Goal: Task Accomplishment & Management: Manage account settings

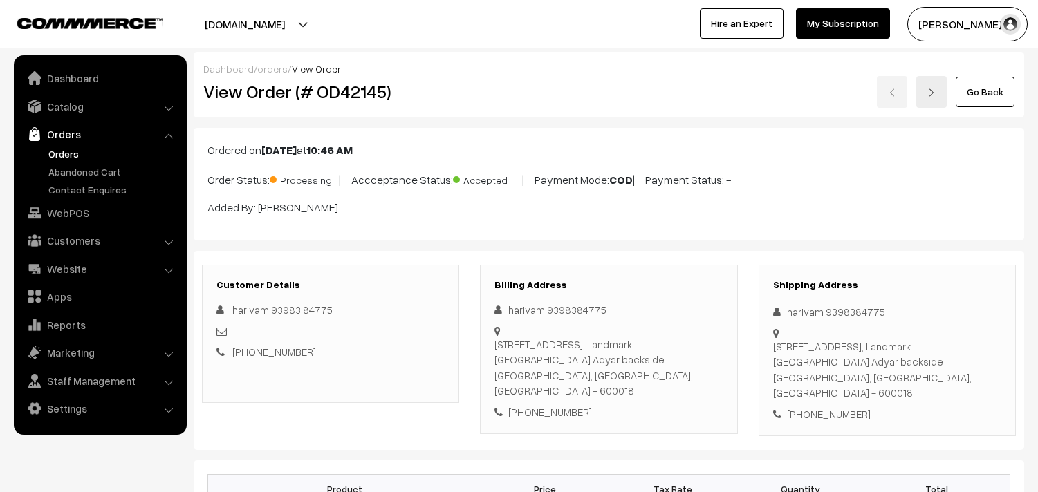
scroll to position [1075, 0]
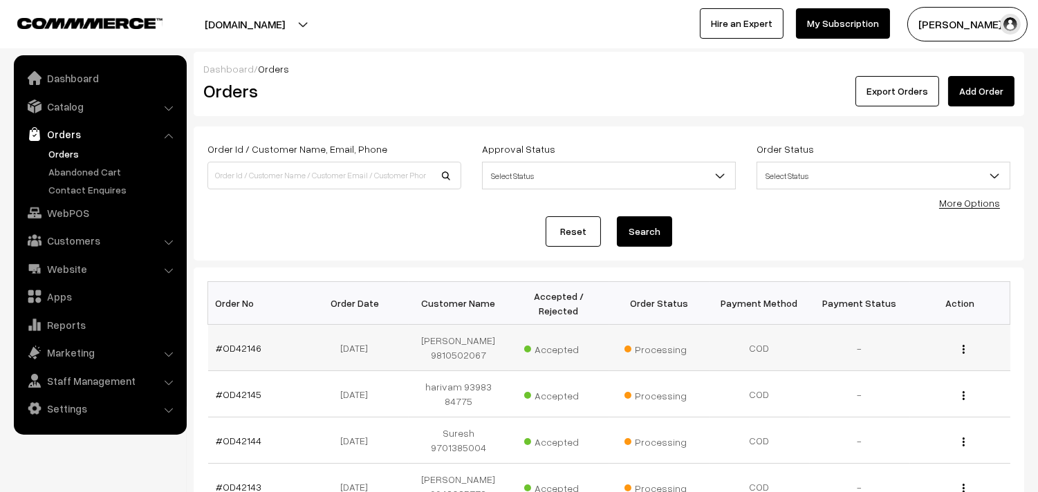
click at [252, 350] on td "#OD42146" at bounding box center [258, 348] width 100 height 46
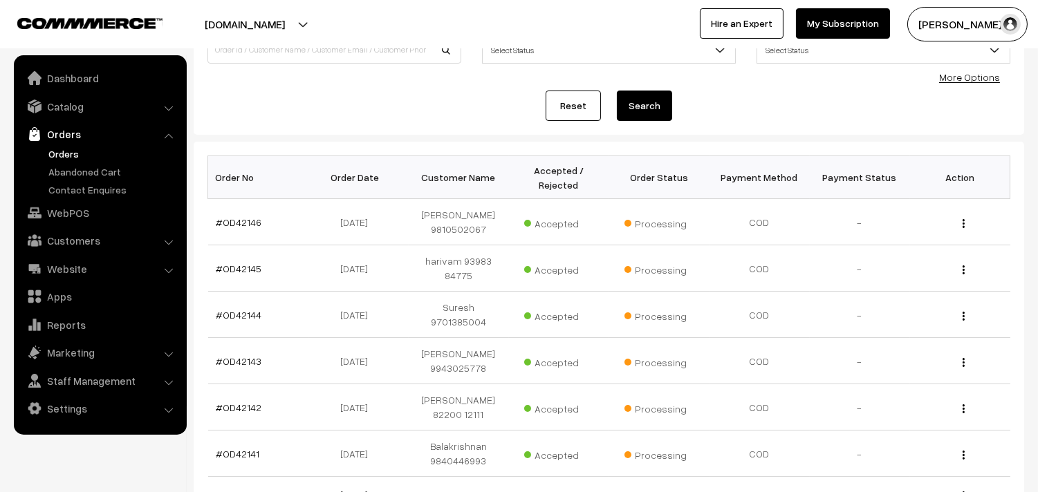
scroll to position [24, 0]
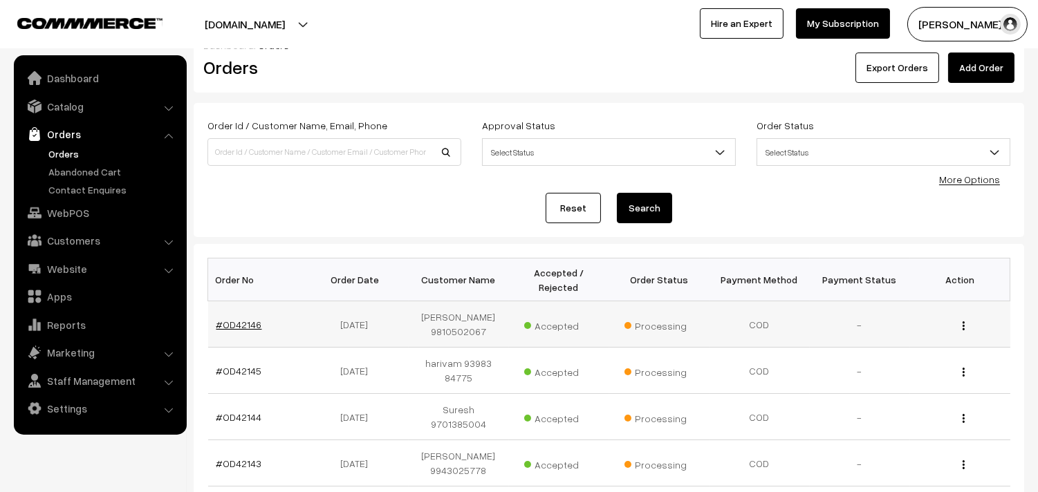
click at [232, 319] on link "#OD42146" at bounding box center [239, 325] width 46 height 12
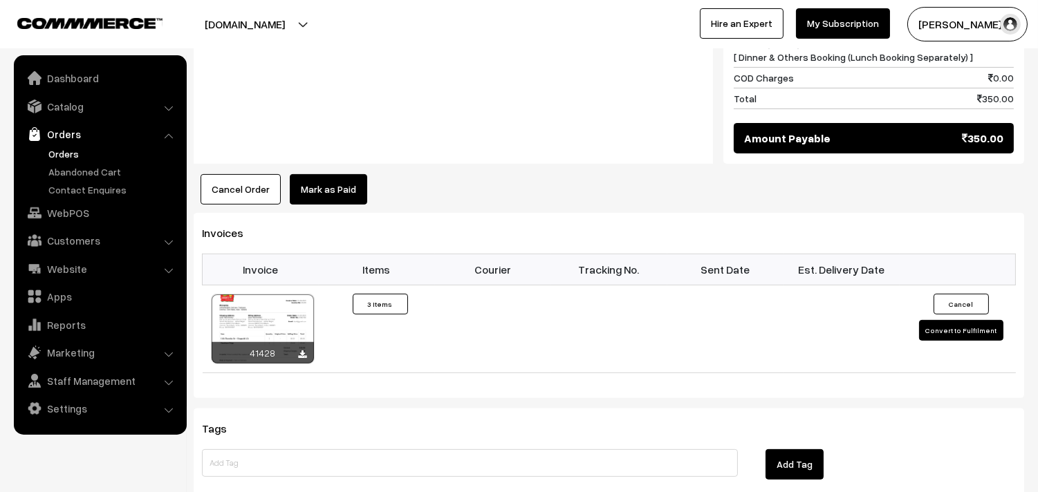
scroll to position [922, 0]
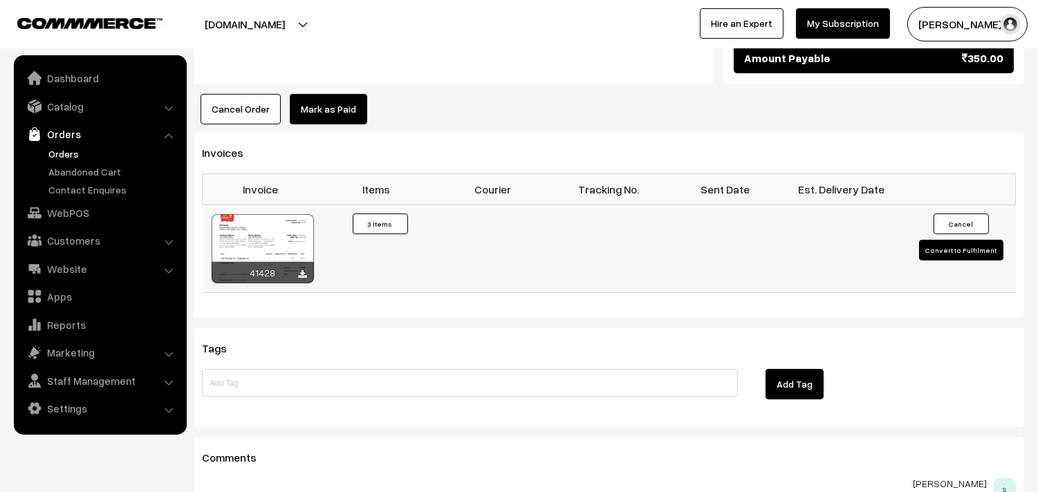
click at [295, 240] on div at bounding box center [263, 248] width 102 height 69
click at [66, 156] on link "Orders" at bounding box center [113, 154] width 137 height 15
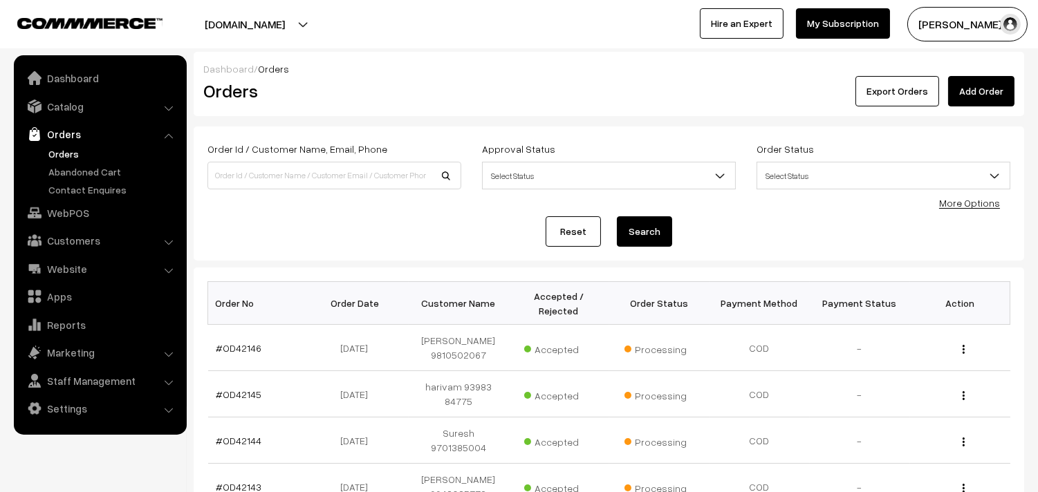
click at [66, 147] on link "Orders" at bounding box center [113, 154] width 137 height 15
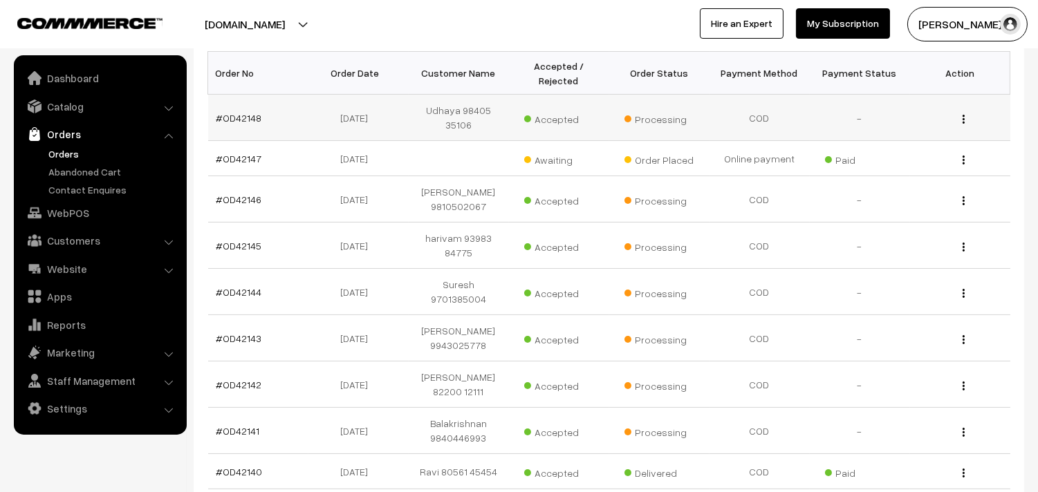
scroll to position [404, 0]
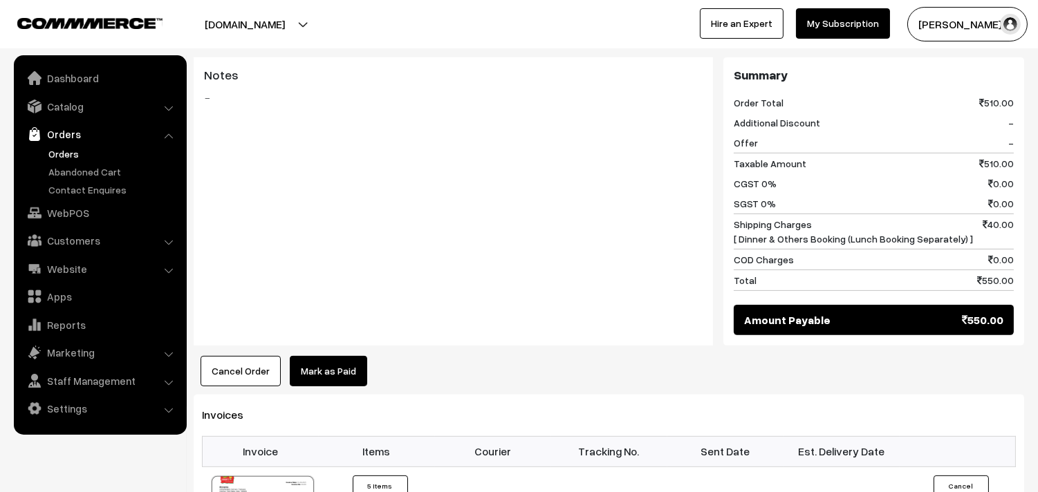
scroll to position [998, 0]
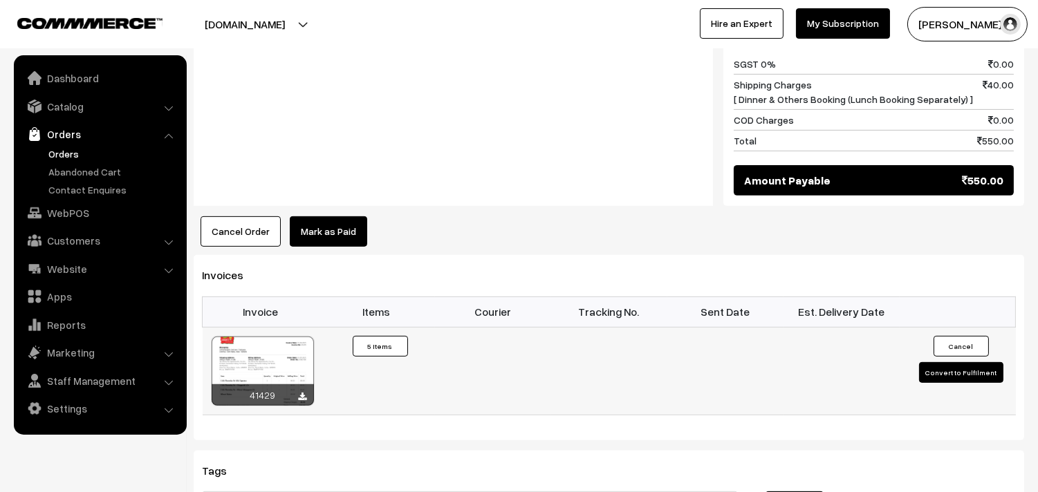
click at [271, 337] on div at bounding box center [263, 371] width 102 height 69
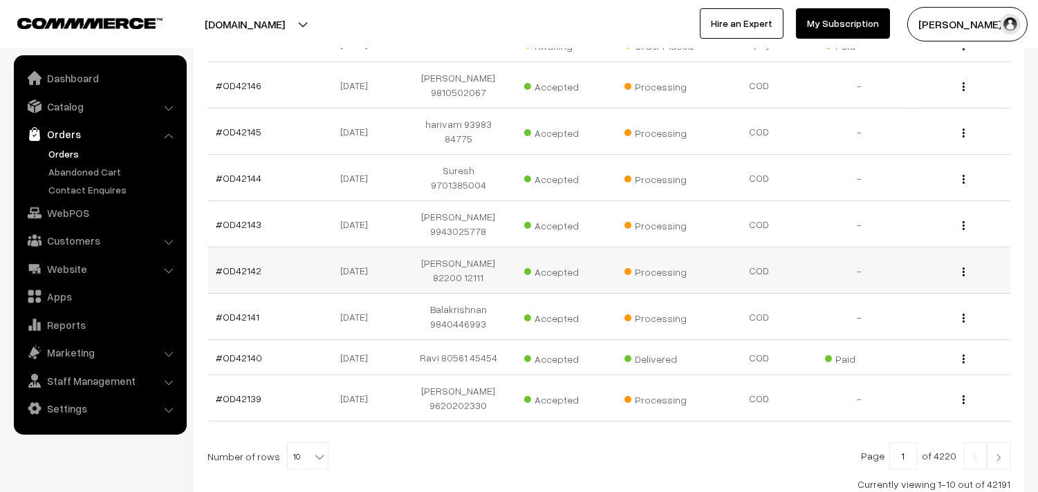
scroll to position [250, 0]
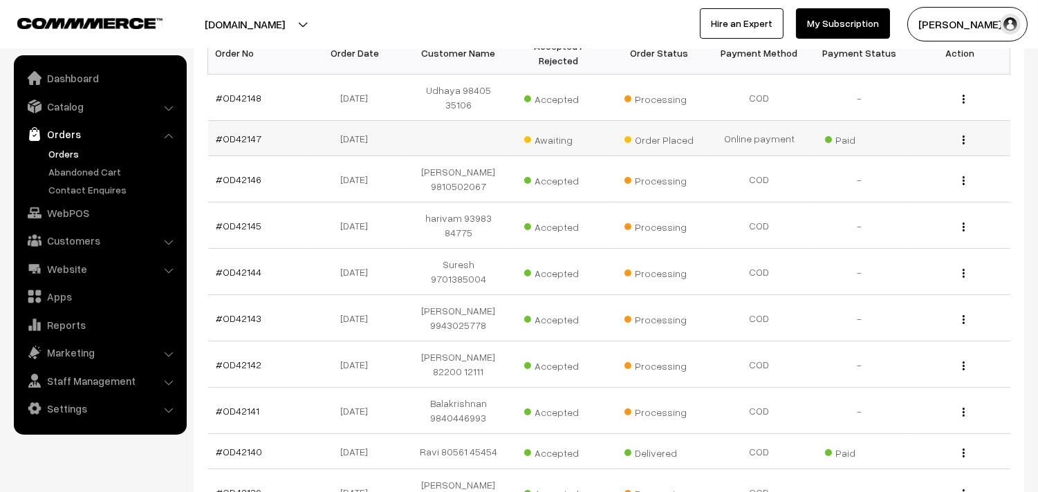
click at [250, 149] on td "#OD42147" at bounding box center [258, 138] width 100 height 35
click at [245, 136] on link "#OD42147" at bounding box center [239, 139] width 46 height 12
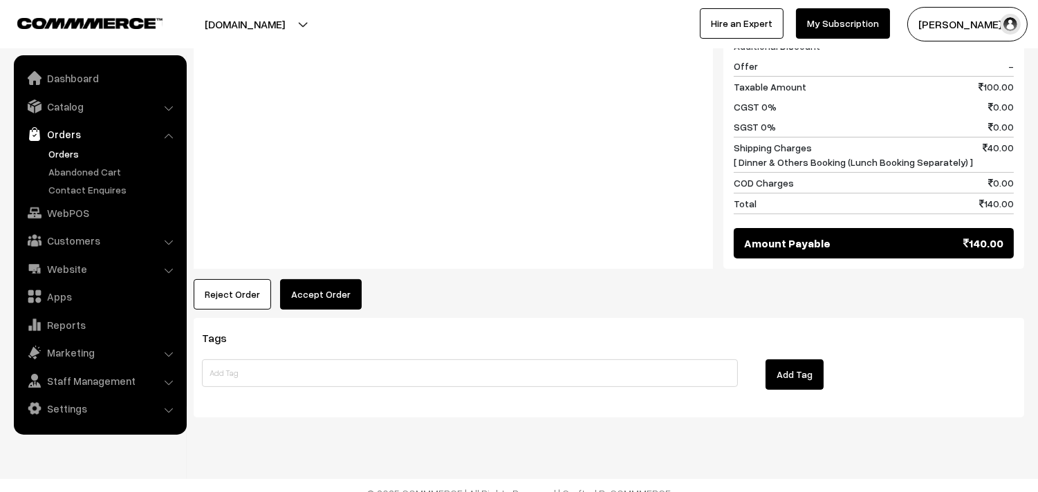
click at [326, 282] on button "Accept Order" at bounding box center [321, 294] width 82 height 30
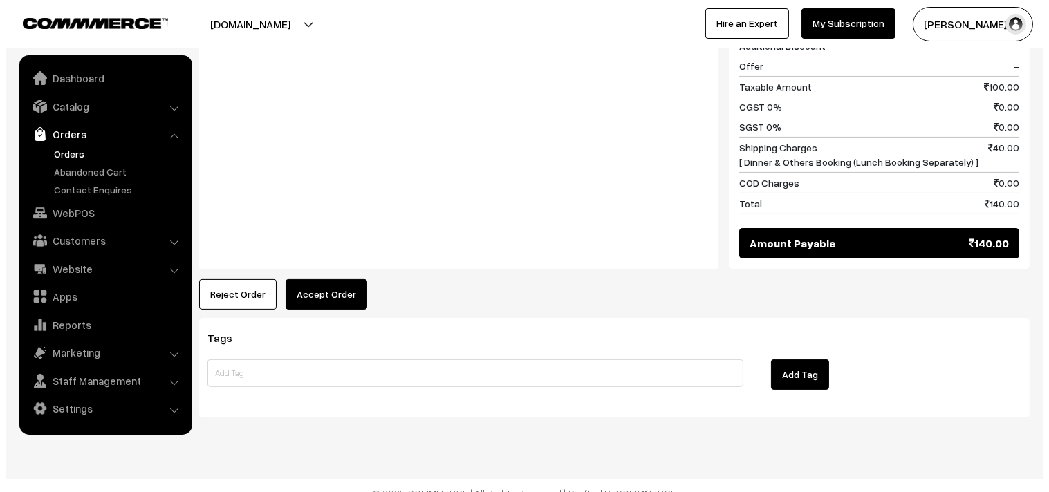
scroll to position [665, 0]
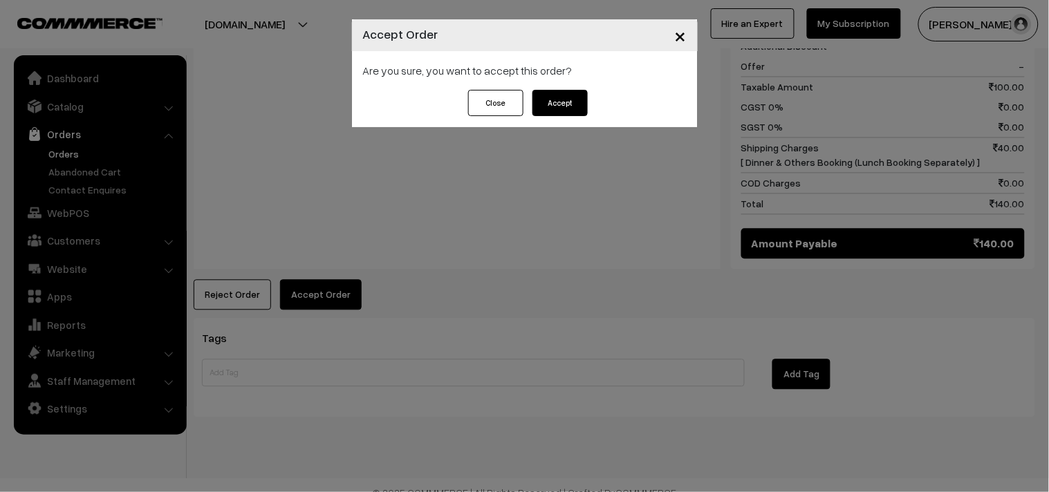
click at [565, 104] on button "Accept" at bounding box center [559, 103] width 55 height 26
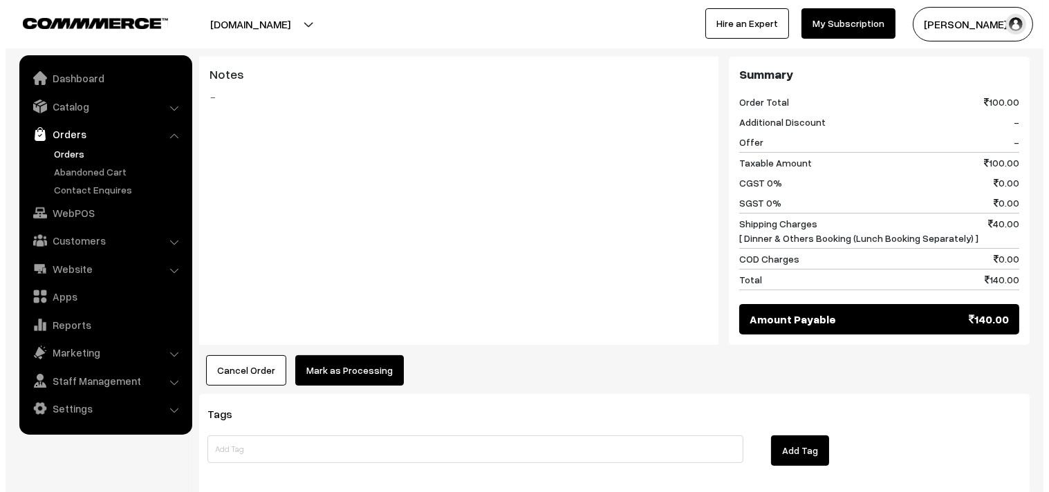
scroll to position [614, 0]
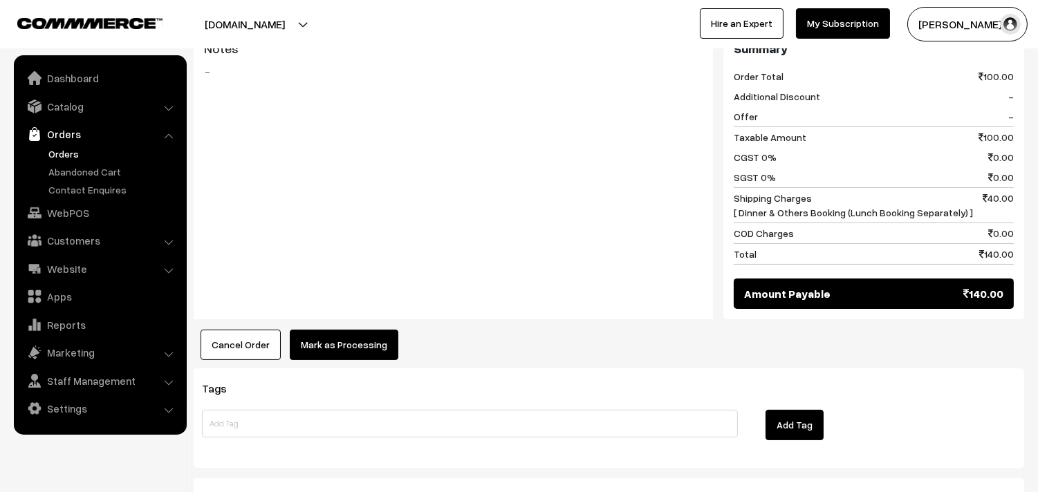
click at [370, 330] on button "Mark as Processing" at bounding box center [344, 345] width 109 height 30
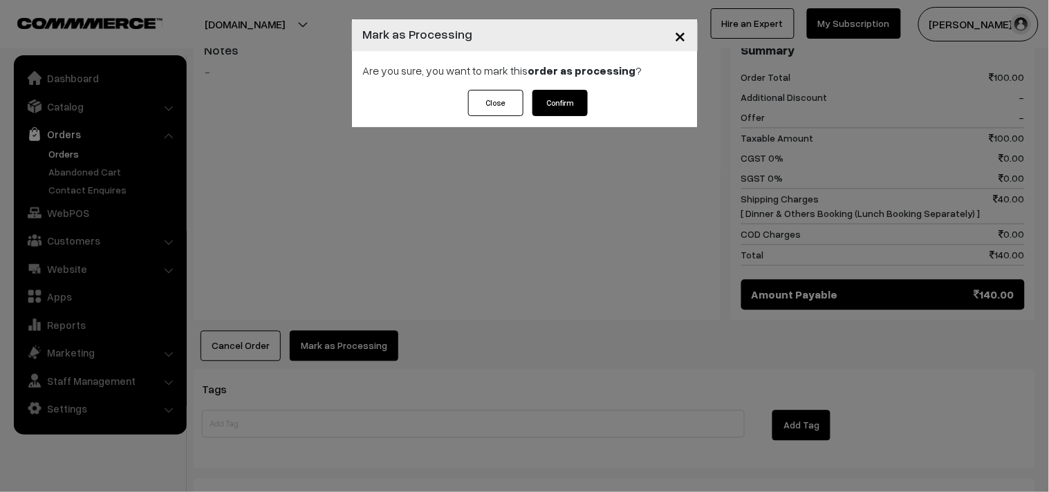
click at [572, 93] on button "Confirm" at bounding box center [559, 103] width 55 height 26
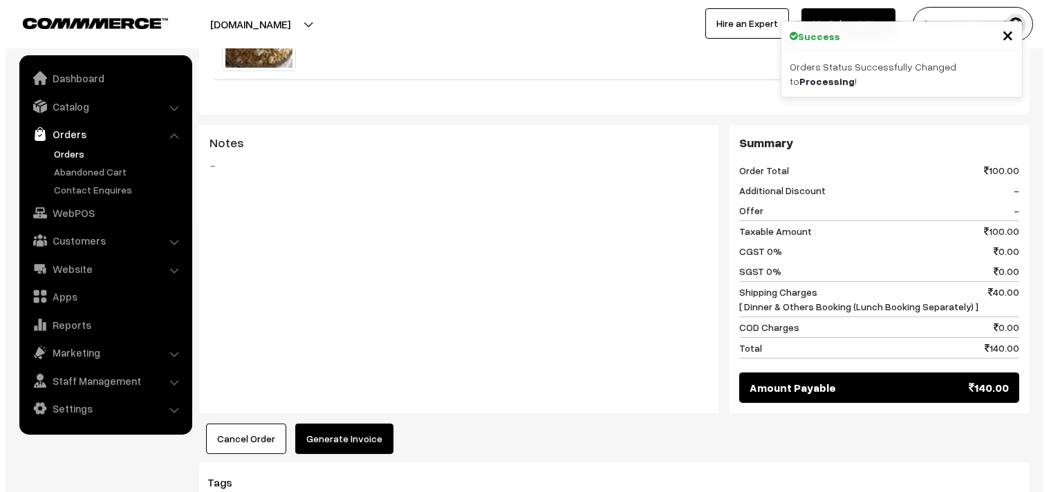
scroll to position [614, 0]
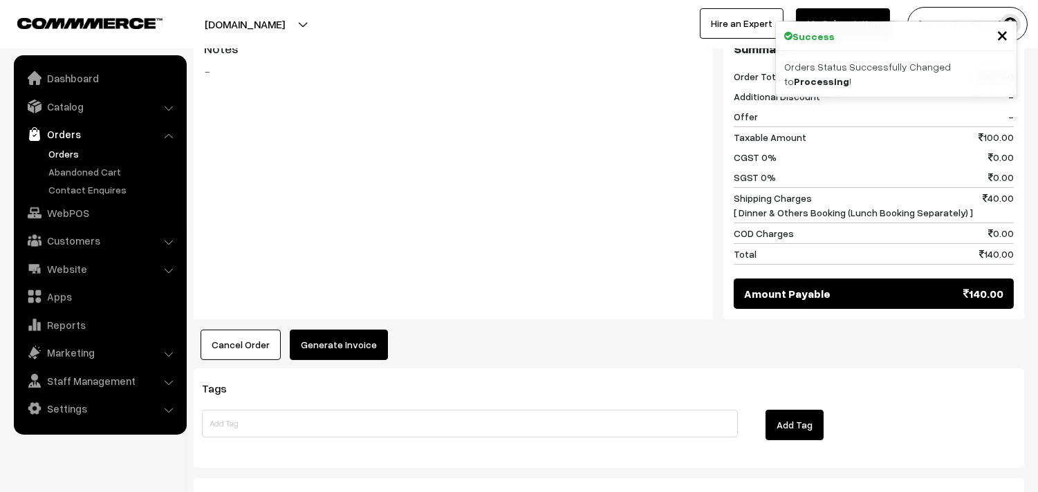
click at [321, 330] on button "Generate Invoice" at bounding box center [339, 345] width 98 height 30
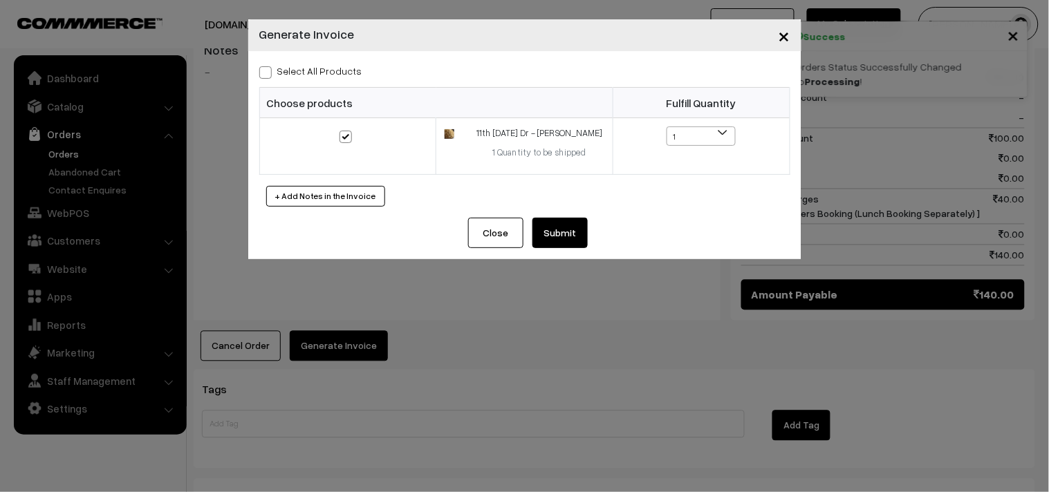
click at [337, 74] on label "Select All Products" at bounding box center [310, 71] width 103 height 15
click at [268, 74] on input "Select All Products" at bounding box center [263, 70] width 9 height 9
checkbox input "true"
click at [551, 231] on button "Submit" at bounding box center [559, 233] width 55 height 30
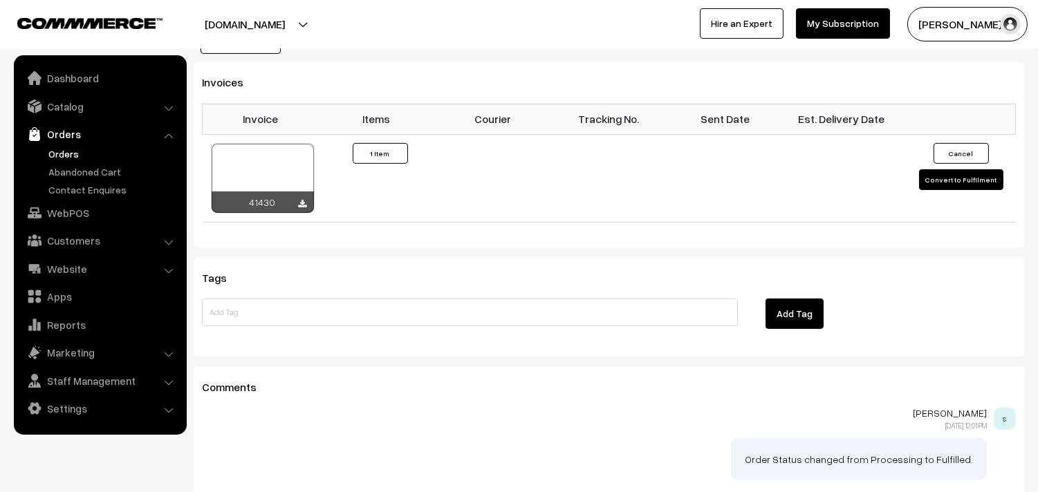
scroll to position [922, 0]
click at [285, 156] on div at bounding box center [263, 176] width 102 height 69
